Goal: Information Seeking & Learning: Find specific fact

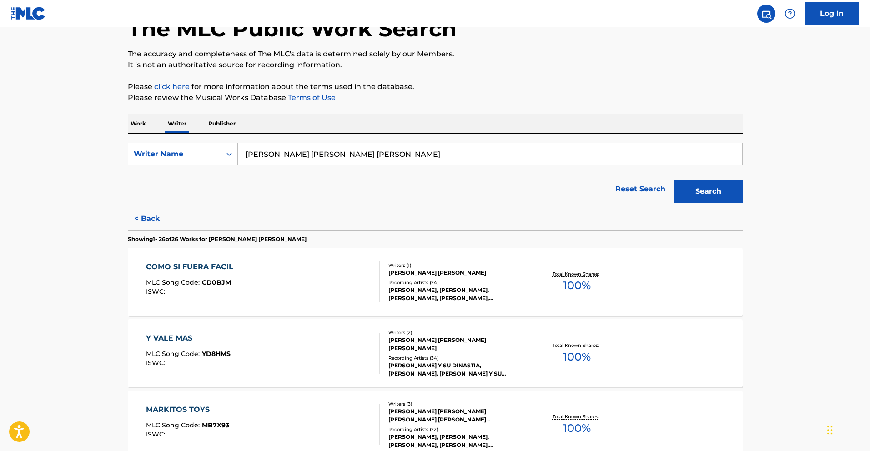
drag, startPoint x: 434, startPoint y: 155, endPoint x: 109, endPoint y: 144, distance: 324.6
paste input "[PERSON_NAME]"
type input "[PERSON_NAME]"
click at [718, 192] on button "Search" at bounding box center [709, 191] width 68 height 23
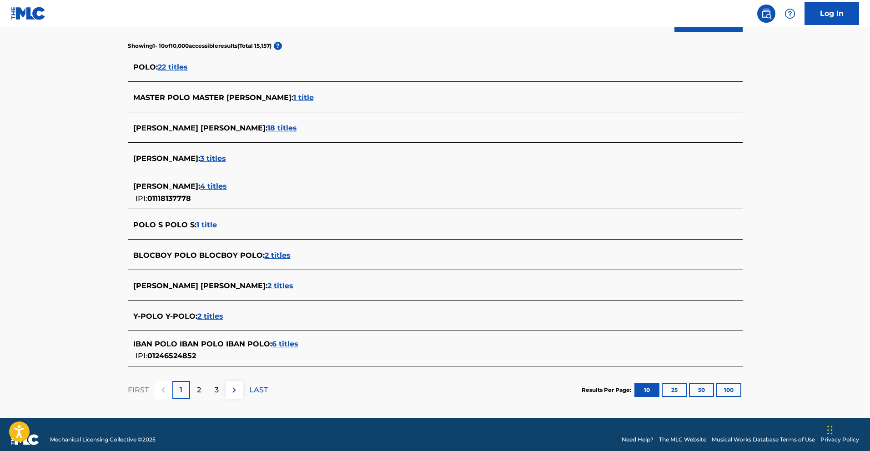
scroll to position [240, 0]
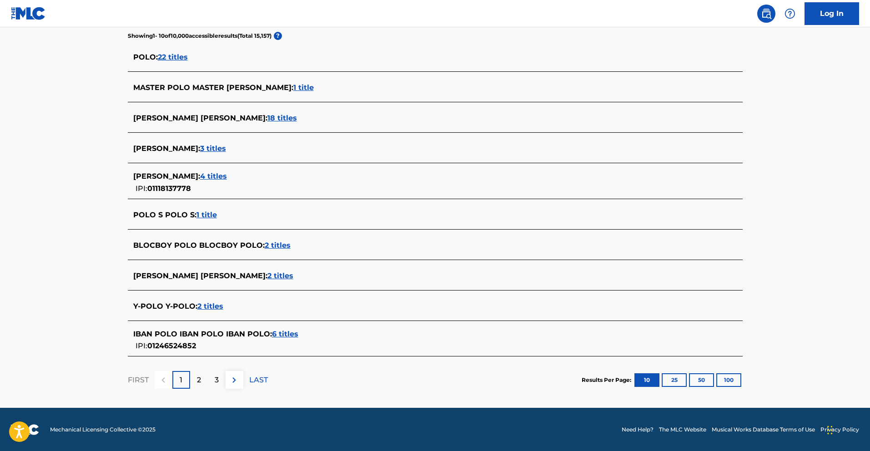
click at [205, 381] on div "2" at bounding box center [199, 380] width 18 height 18
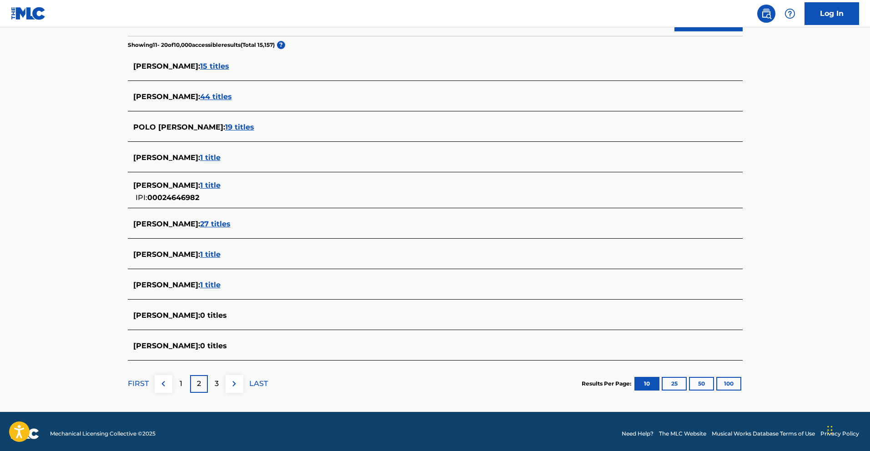
scroll to position [236, 0]
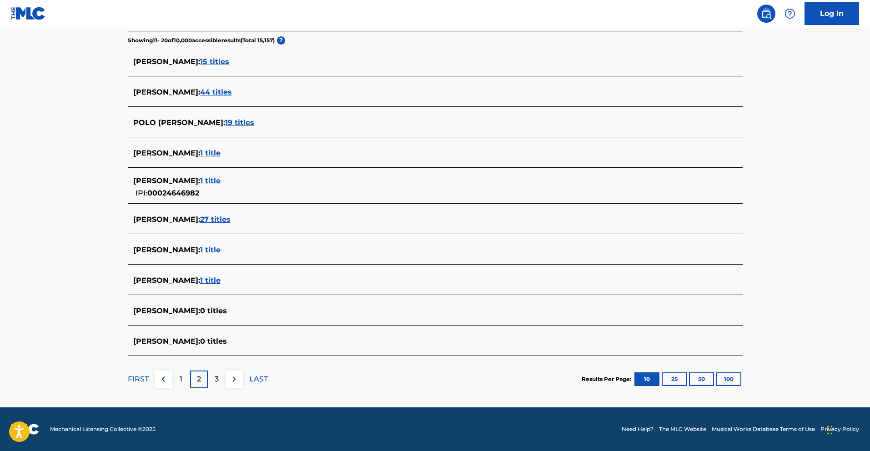
click at [211, 380] on div "3" at bounding box center [217, 380] width 18 height 18
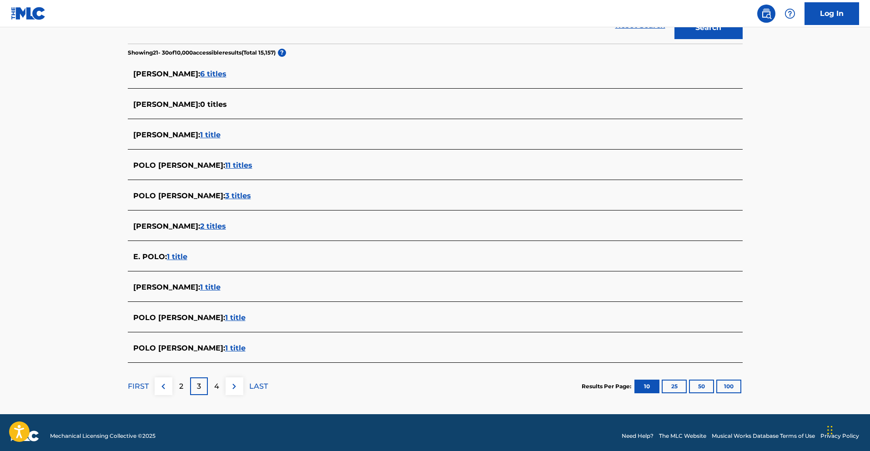
scroll to position [225, 0]
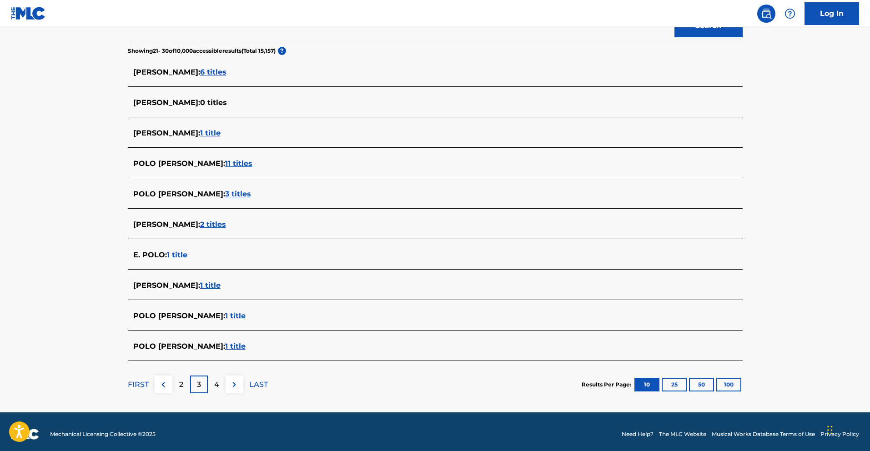
click at [233, 389] on img at bounding box center [234, 384] width 11 height 11
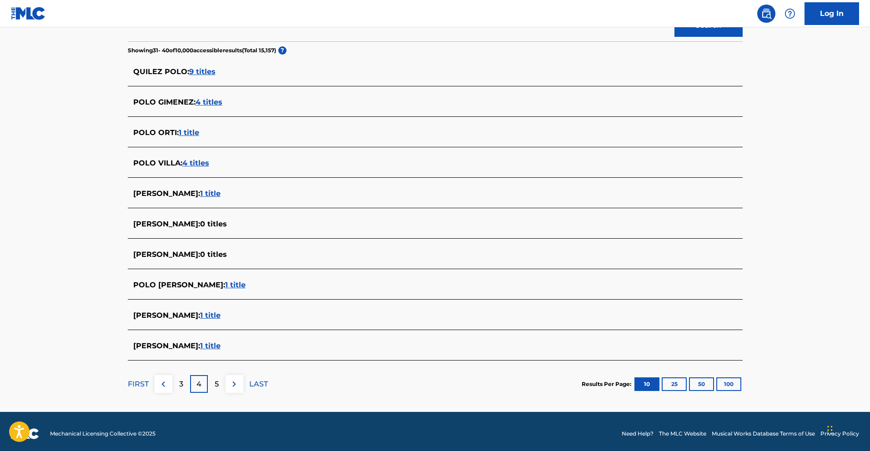
scroll to position [230, 0]
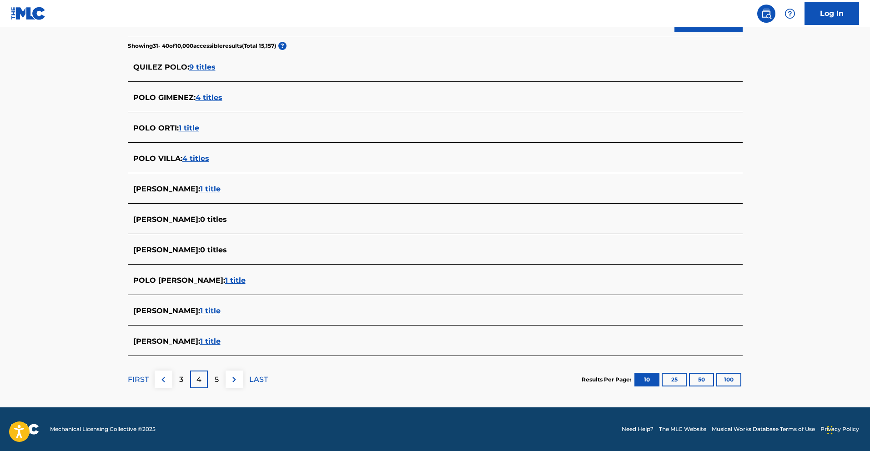
click at [221, 382] on div "5" at bounding box center [217, 380] width 18 height 18
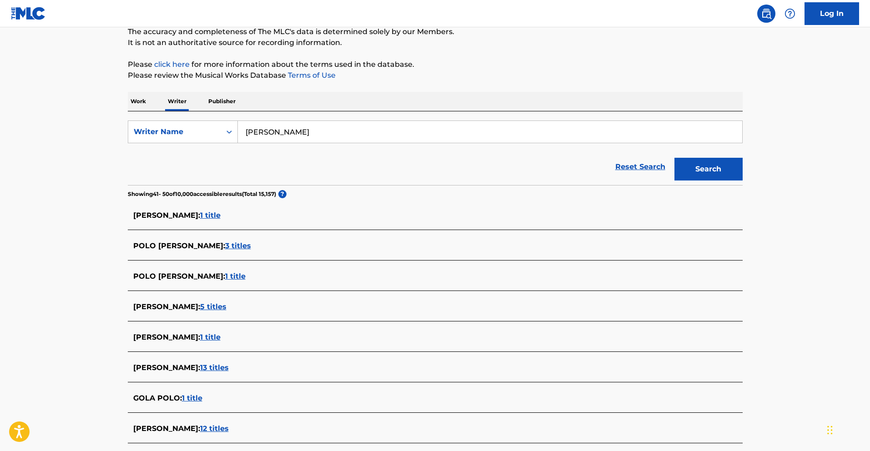
scroll to position [0, 0]
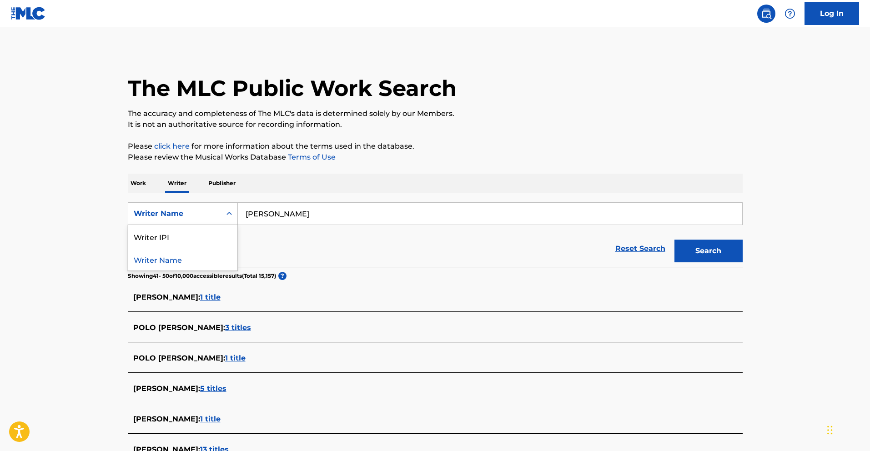
click at [221, 218] on div "Search Form" at bounding box center [229, 214] width 16 height 22
click at [200, 230] on div "Writer IPI" at bounding box center [182, 236] width 109 height 23
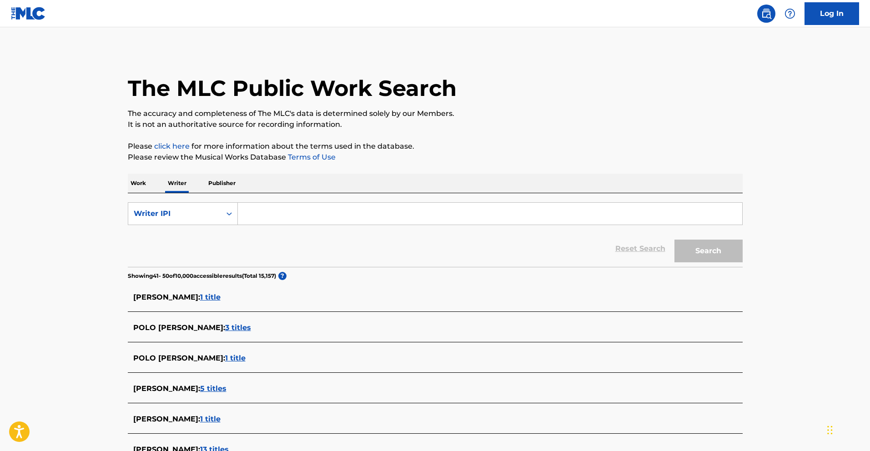
click at [308, 217] on input "Search Form" at bounding box center [490, 214] width 505 height 22
paste input "1095604058"
type input "1095604058"
click at [691, 245] on button "Search" at bounding box center [709, 251] width 68 height 23
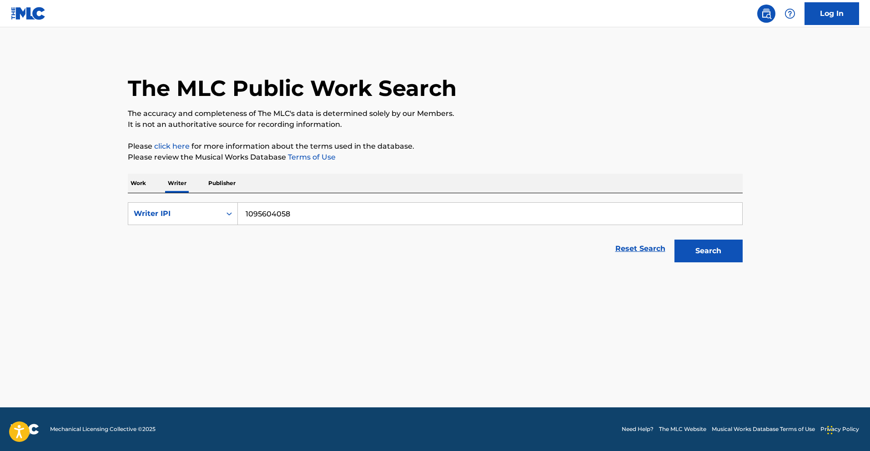
click at [710, 250] on button "Search" at bounding box center [709, 251] width 68 height 23
